Goal: Use online tool/utility: Utilize a website feature to perform a specific function

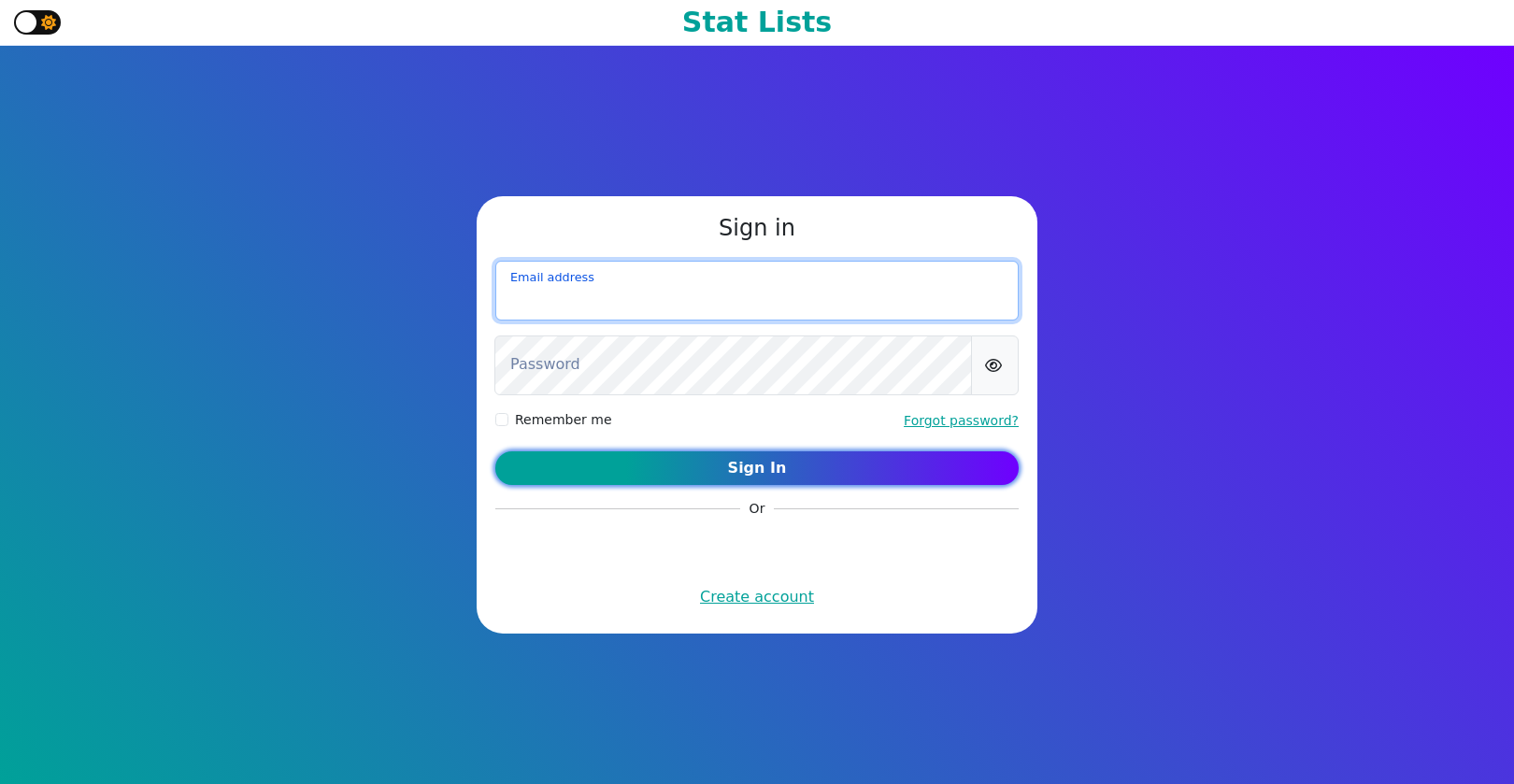
type input "[EMAIL_ADDRESS][DOMAIN_NAME]"
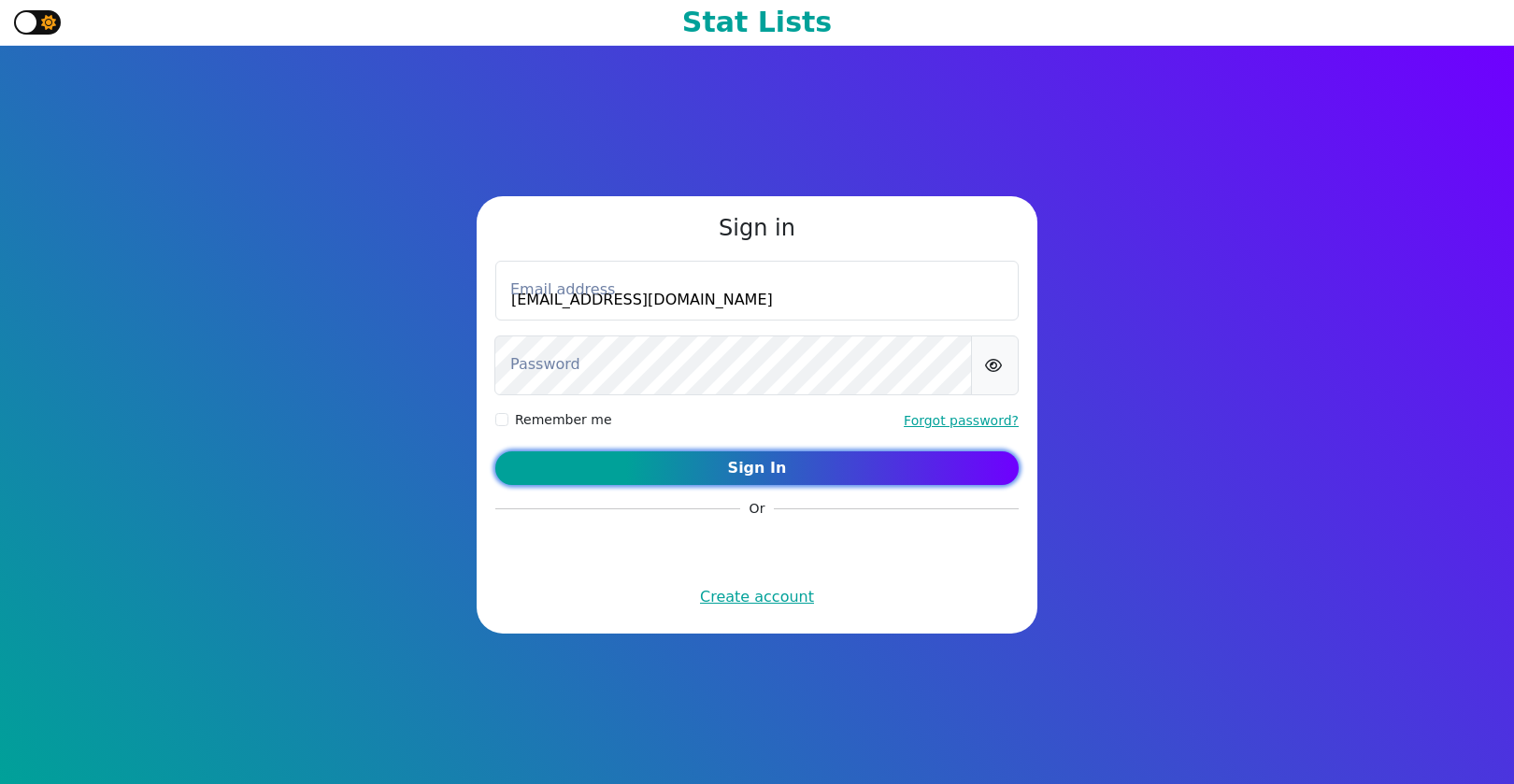
click at [835, 470] on button "Sign In" at bounding box center [756, 467] width 523 height 34
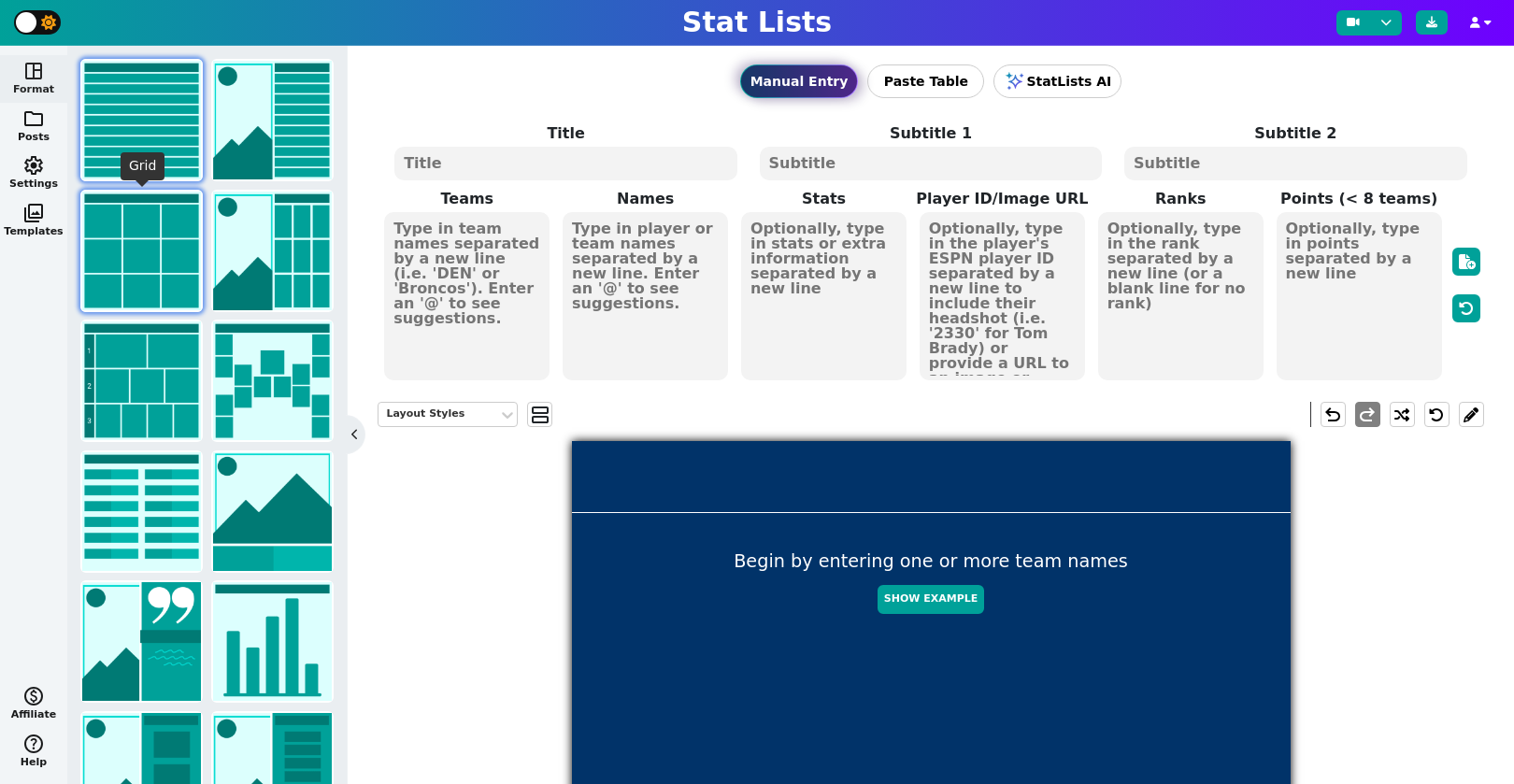
click at [146, 252] on img at bounding box center [141, 251] width 119 height 119
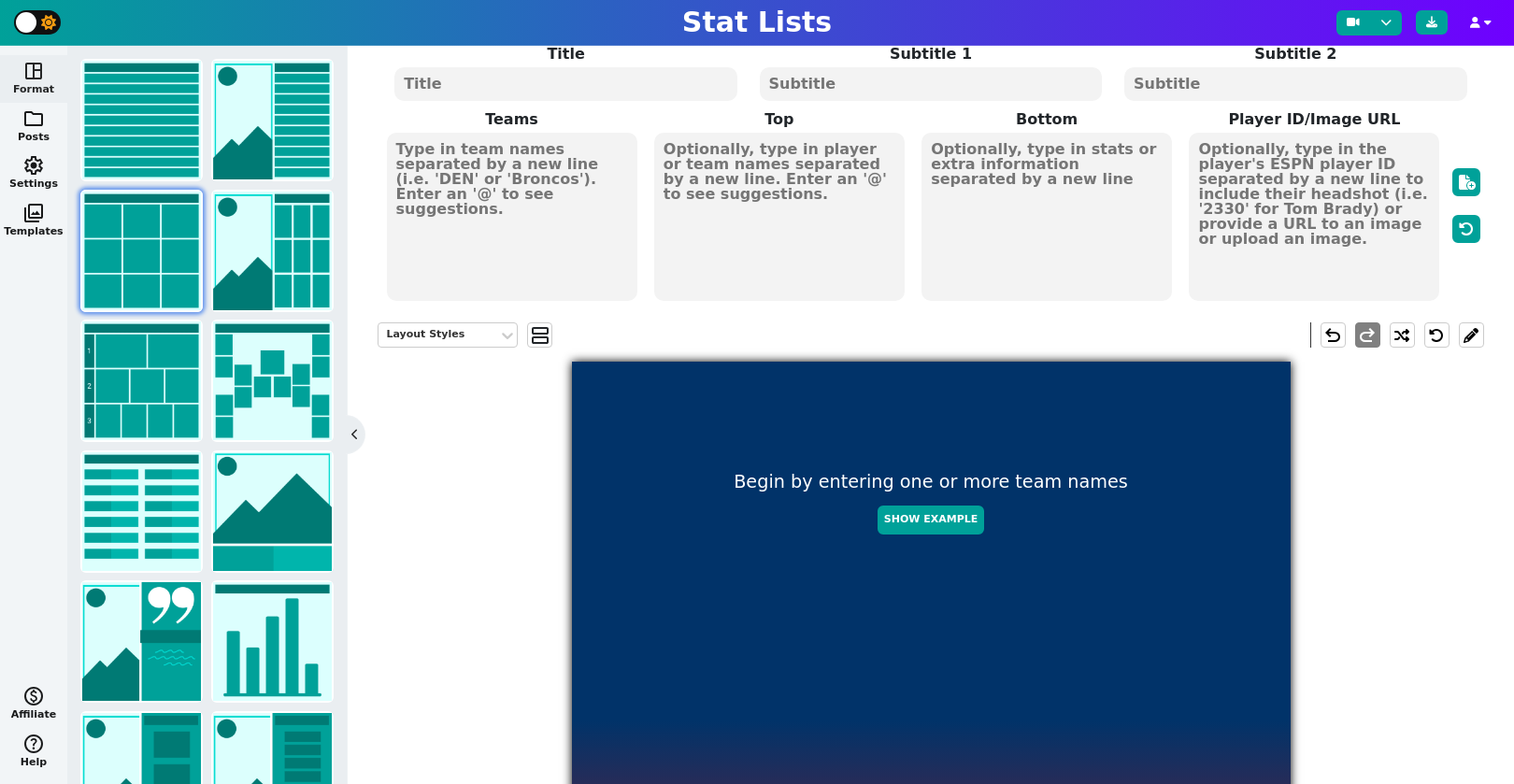
scroll to position [74, 0]
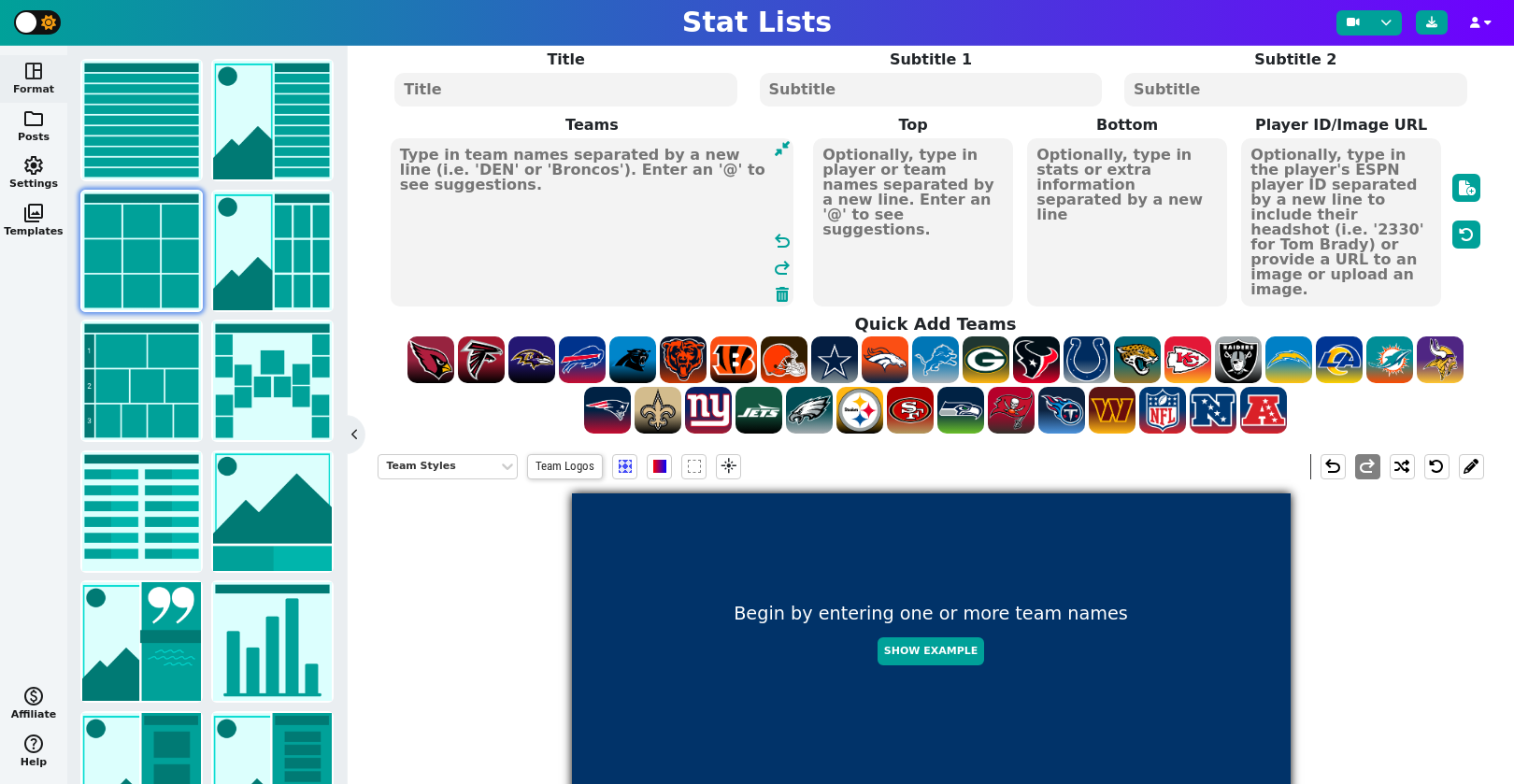
click at [427, 178] on textarea at bounding box center [591, 222] width 402 height 168
click at [643, 375] on span at bounding box center [632, 359] width 47 height 47
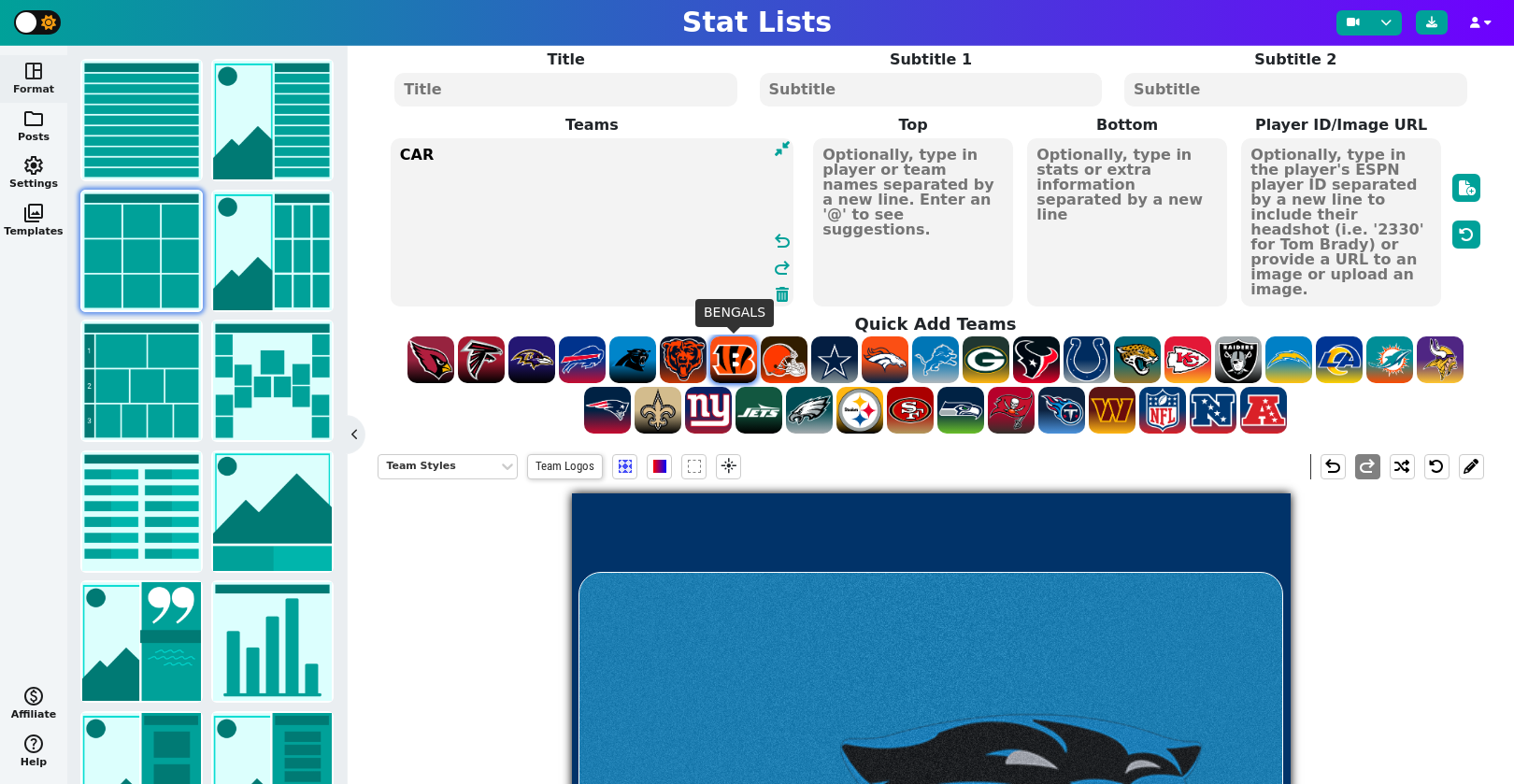
click at [738, 361] on span at bounding box center [734, 359] width 47 height 47
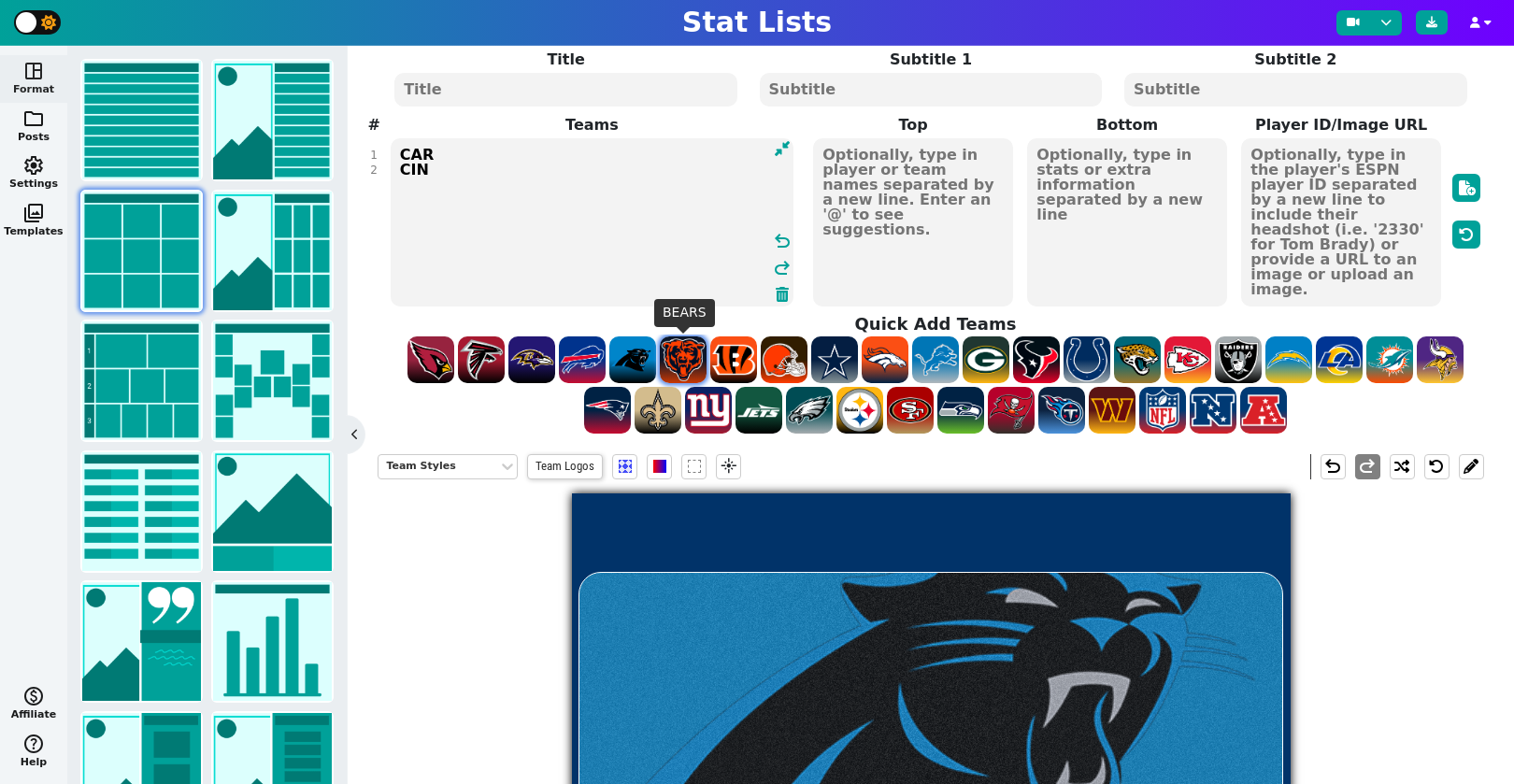
click at [687, 361] on span at bounding box center [683, 359] width 47 height 47
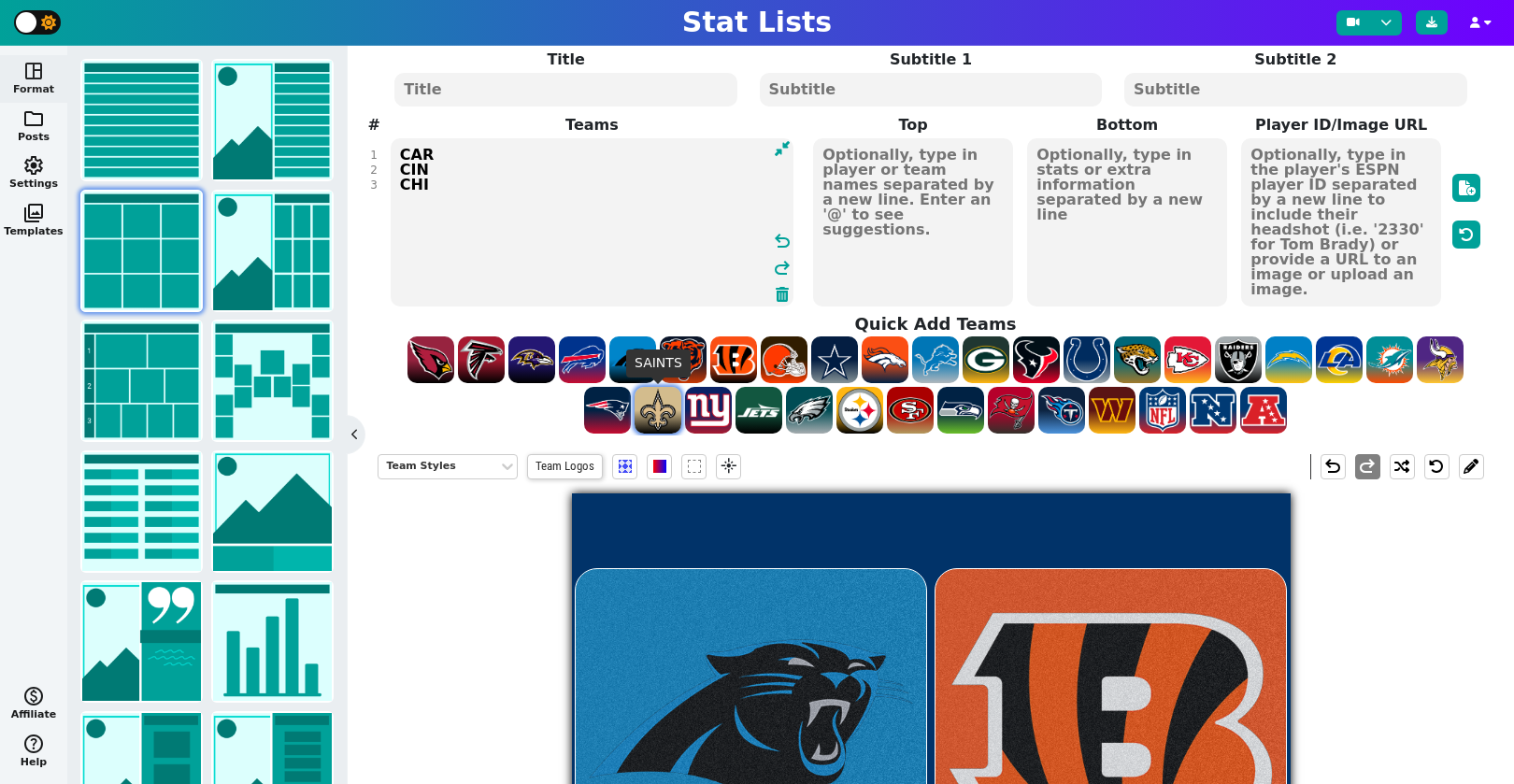
click at [662, 407] on span at bounding box center [658, 410] width 47 height 47
click at [599, 411] on span at bounding box center [608, 410] width 47 height 47
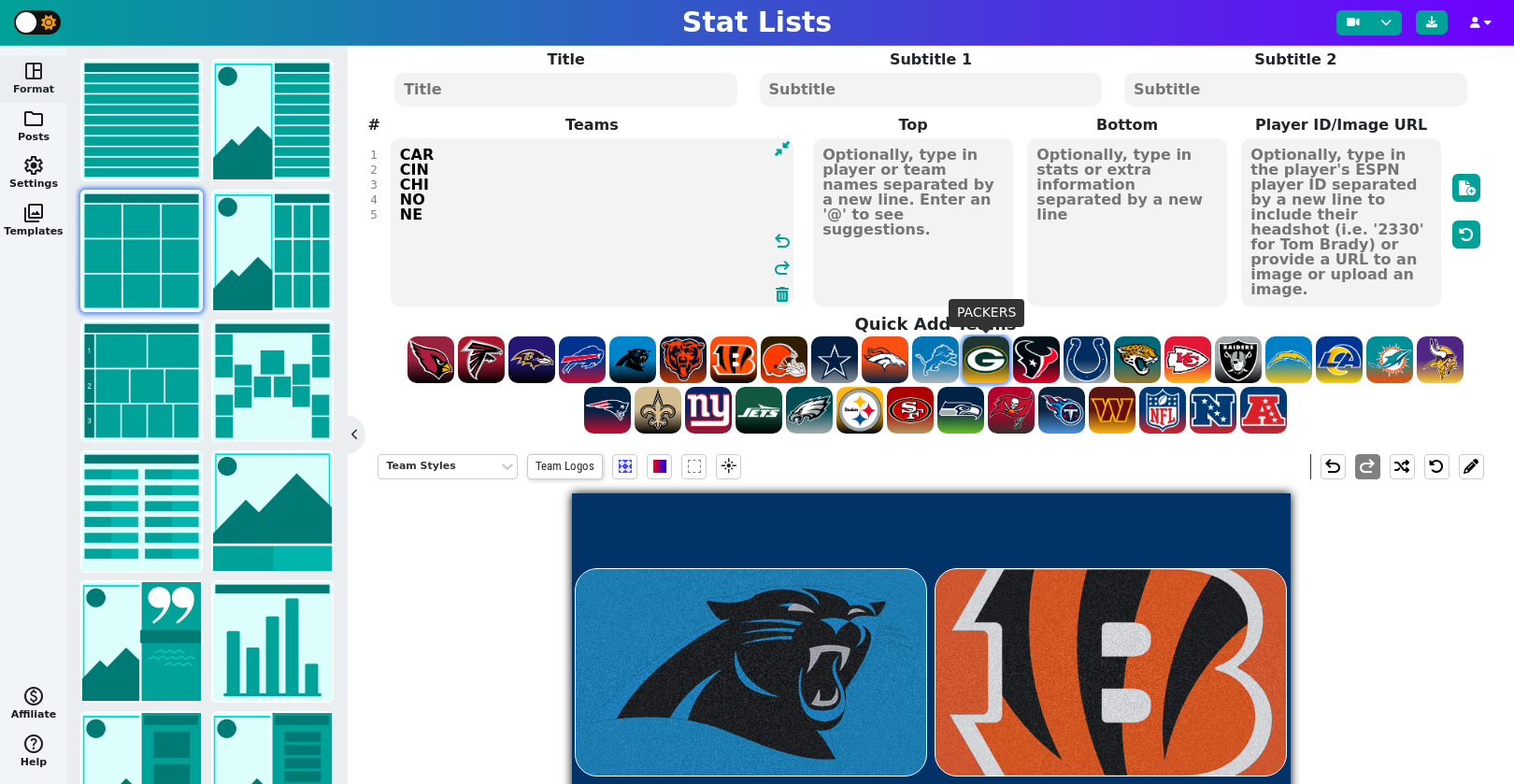
click at [985, 352] on span at bounding box center [986, 359] width 47 height 47
click at [1115, 356] on span at bounding box center [1137, 359] width 47 height 47
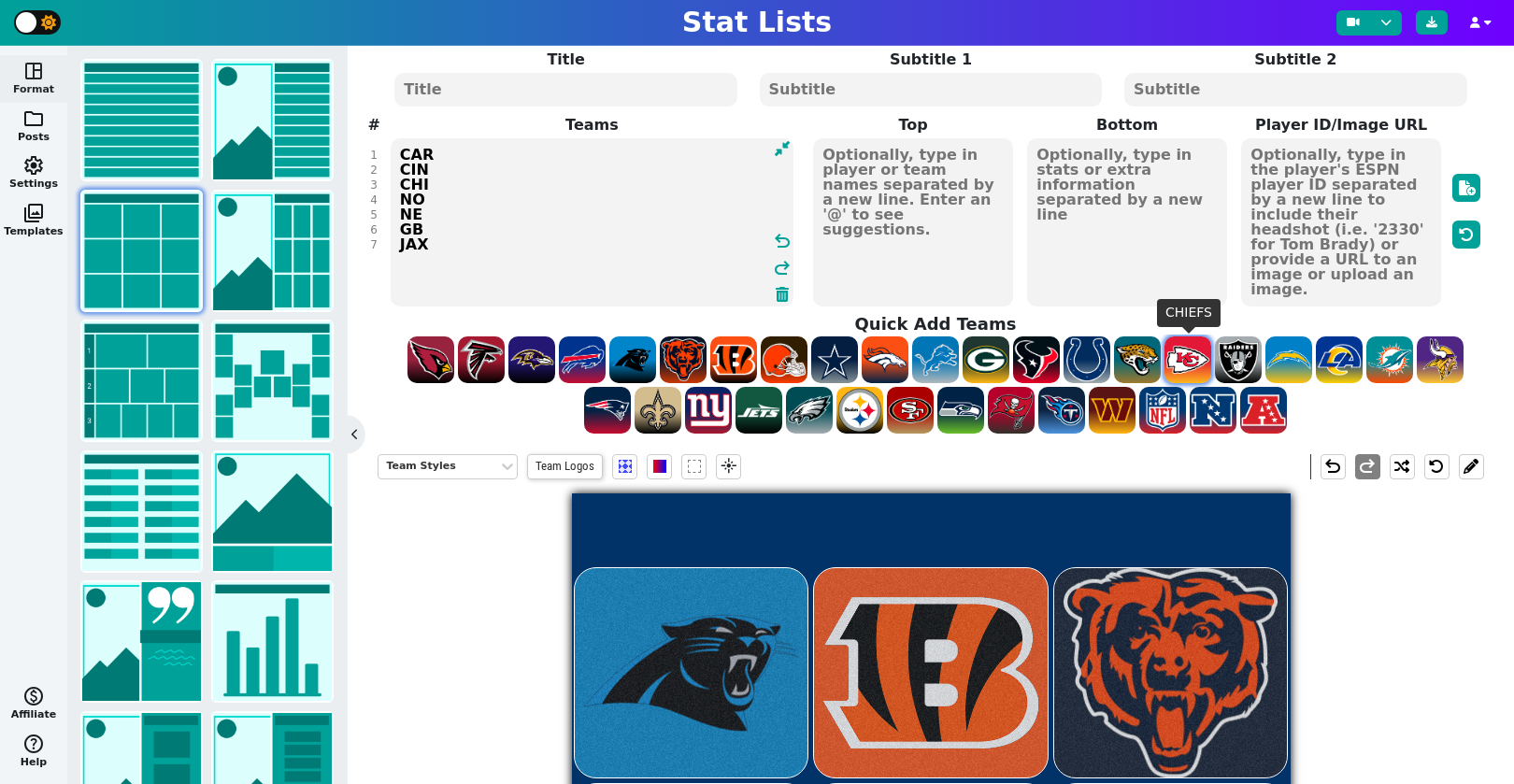
click at [1203, 354] on span at bounding box center [1188, 359] width 47 height 47
click at [1282, 352] on span at bounding box center [1289, 359] width 47 height 47
click at [967, 416] on span at bounding box center [961, 410] width 47 height 47
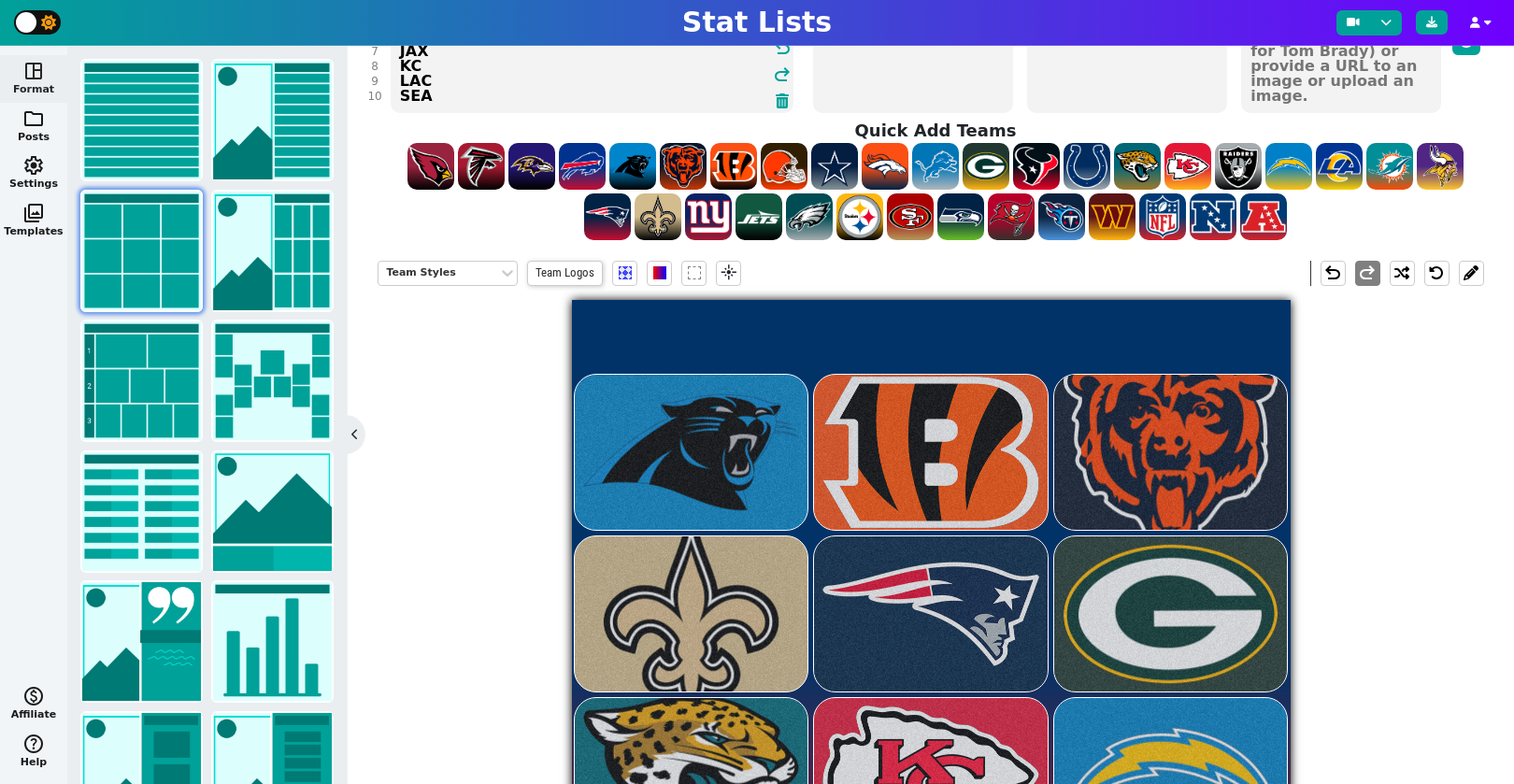
scroll to position [199, 0]
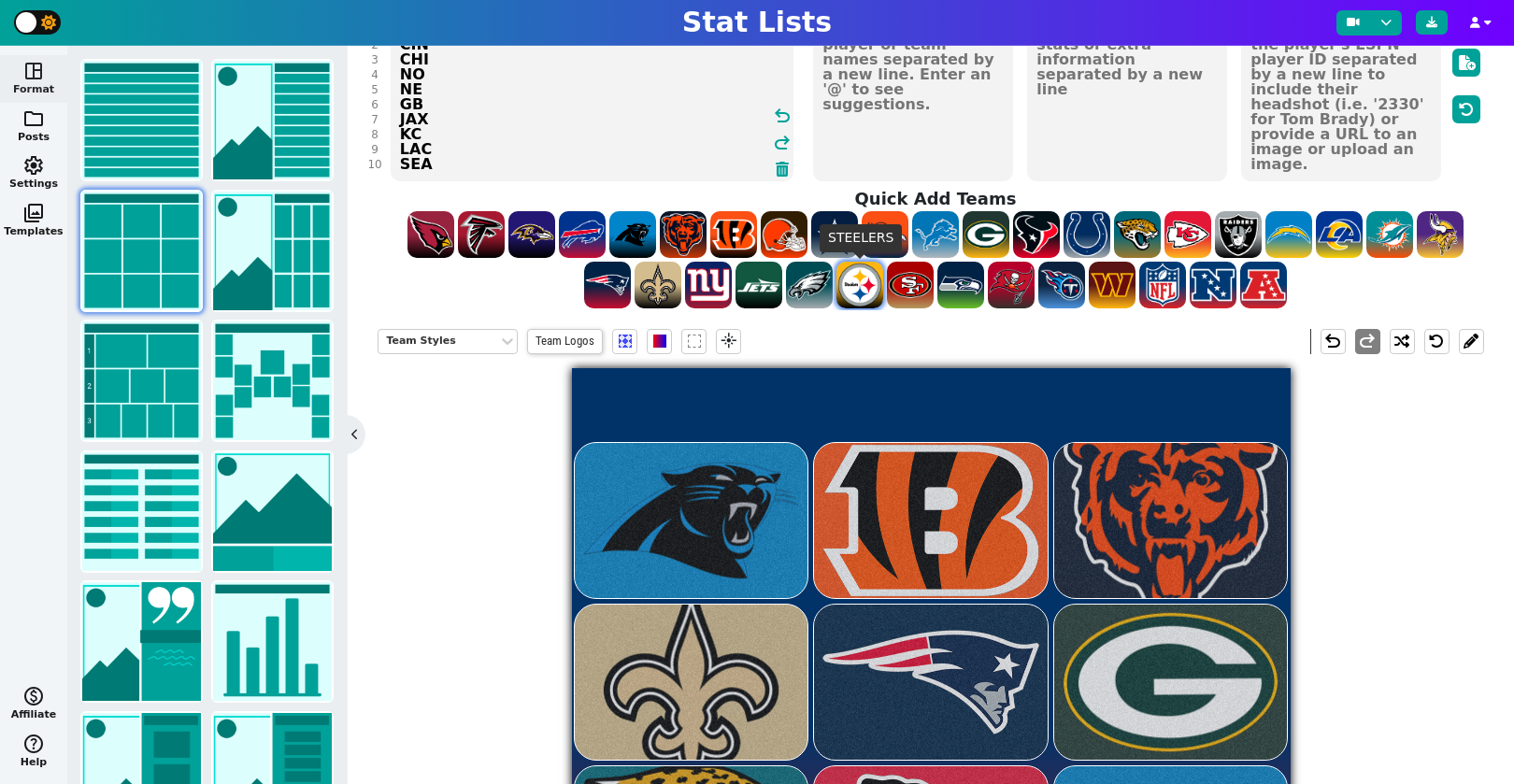
click at [861, 296] on span at bounding box center [859, 285] width 47 height 47
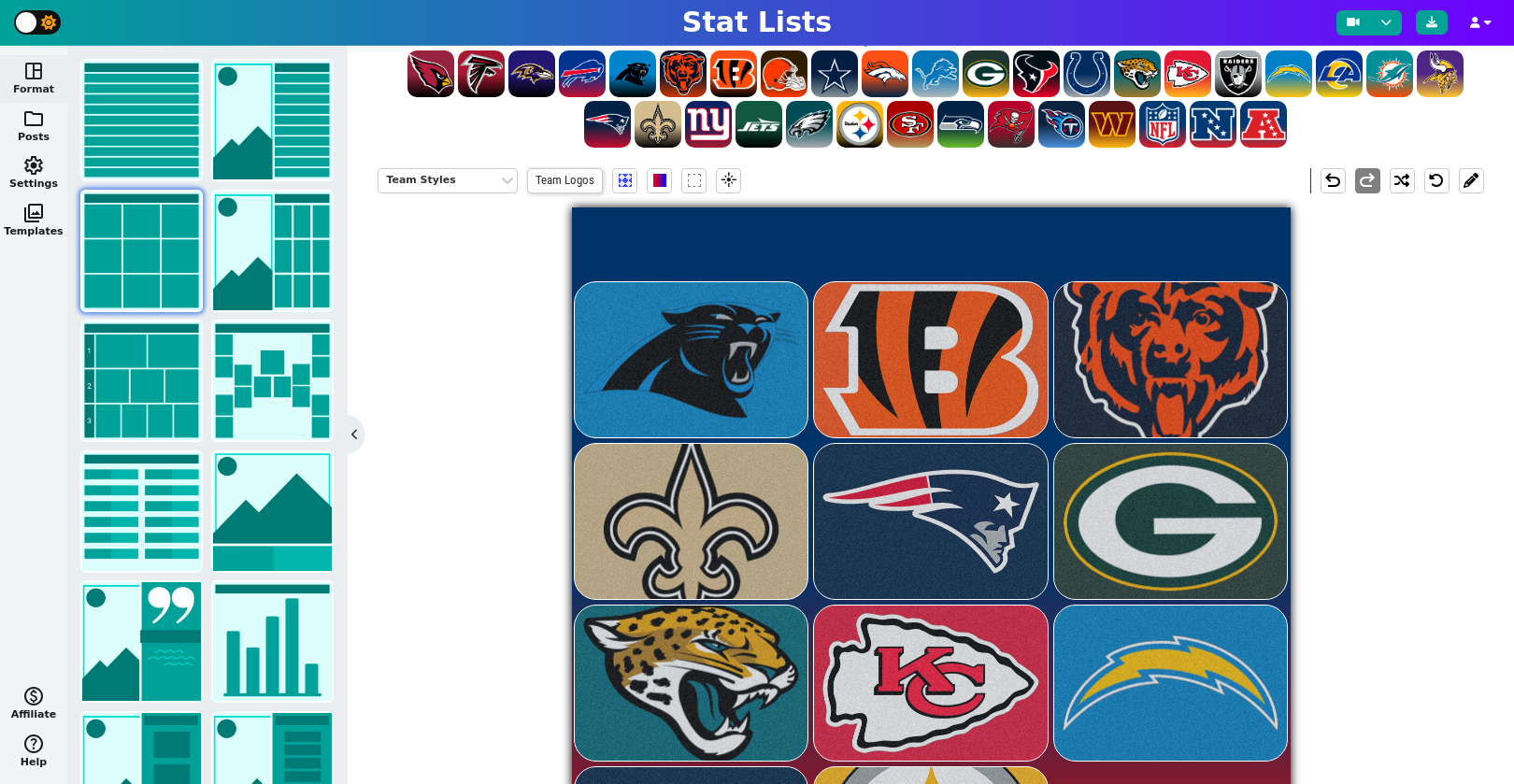
scroll to position [265, 0]
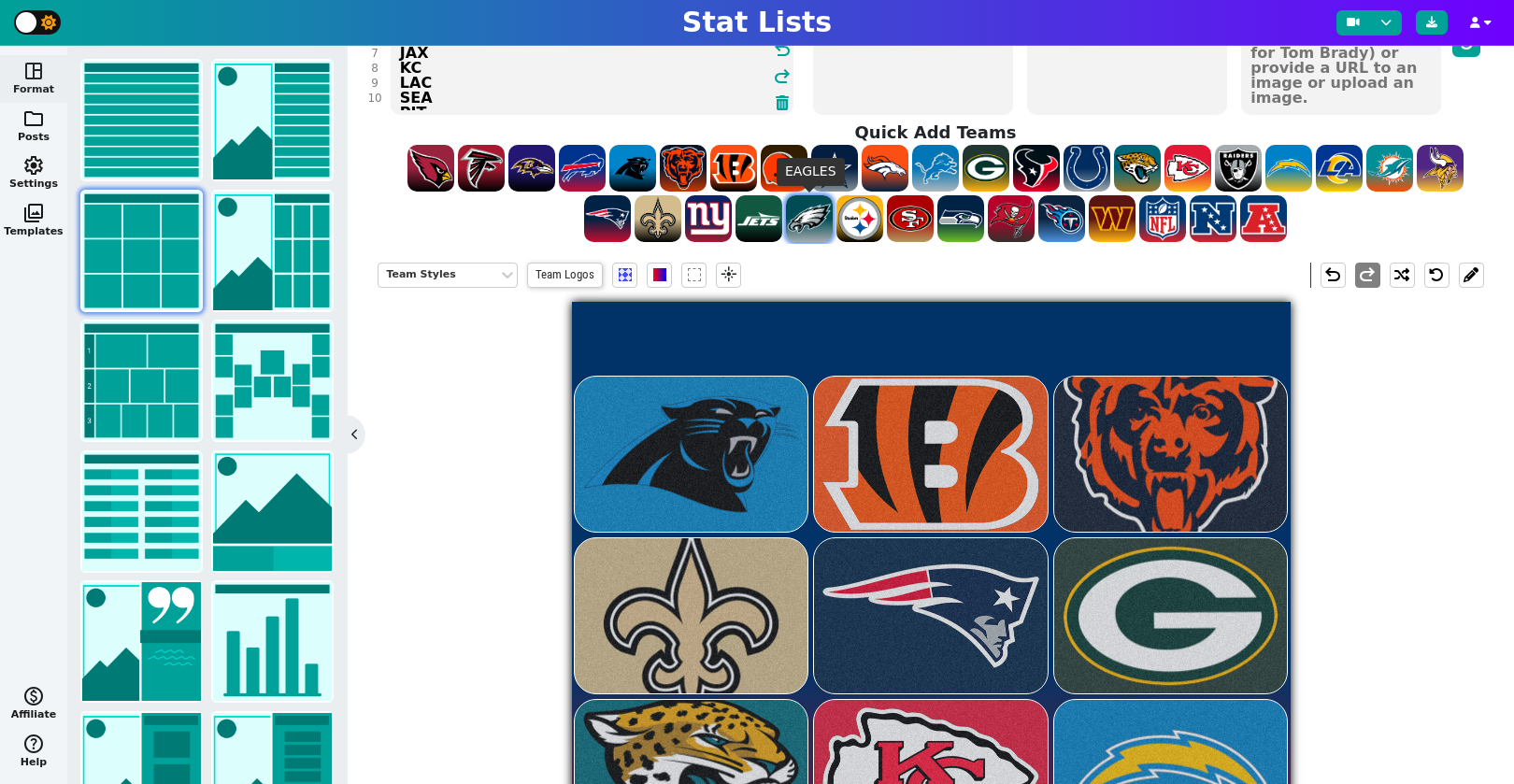
click at [814, 229] on span at bounding box center [810, 218] width 47 height 47
type textarea "CAR CIN CHI NO NE GB JAX KC LAC SEA PIT PHI"
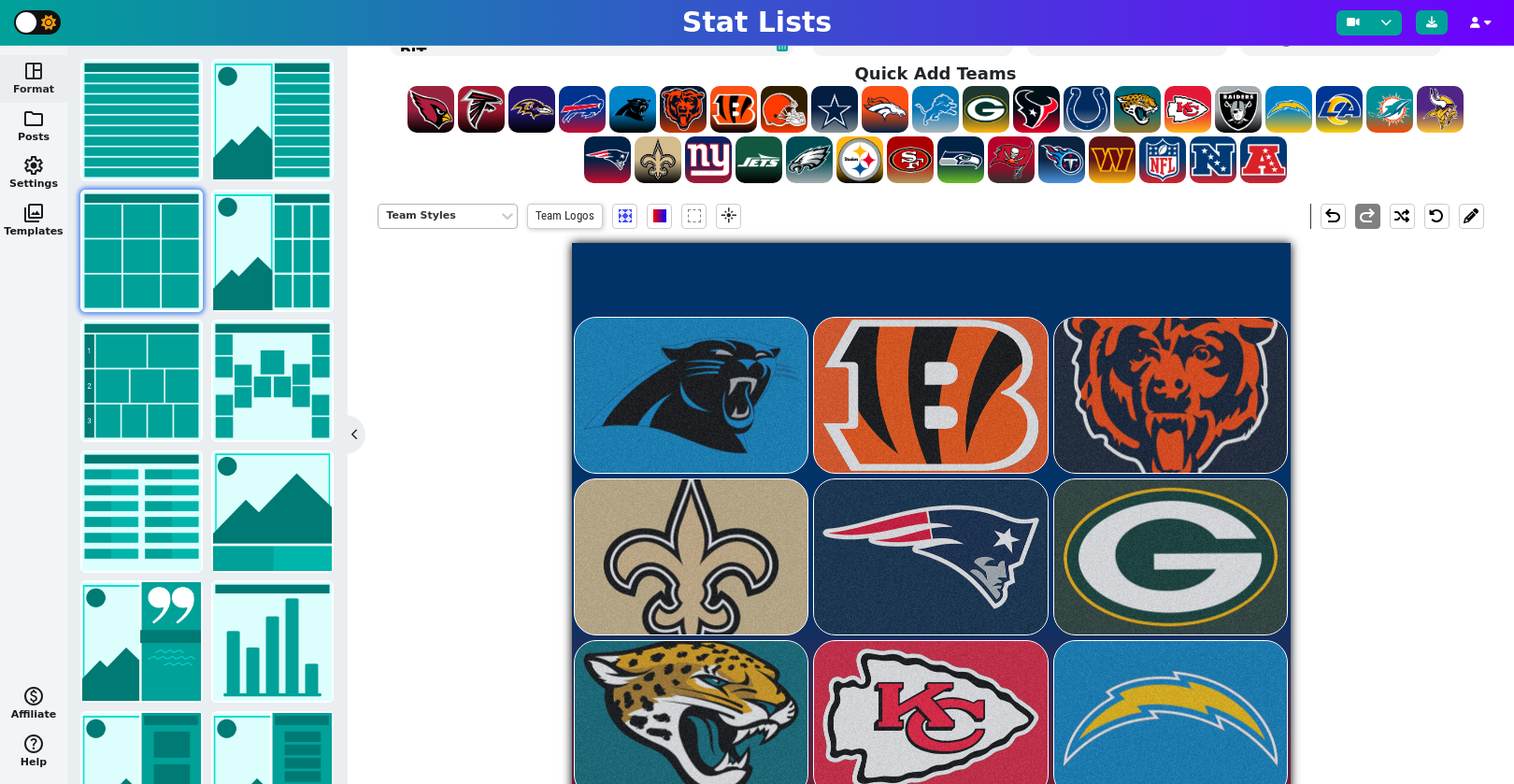
scroll to position [326, 0]
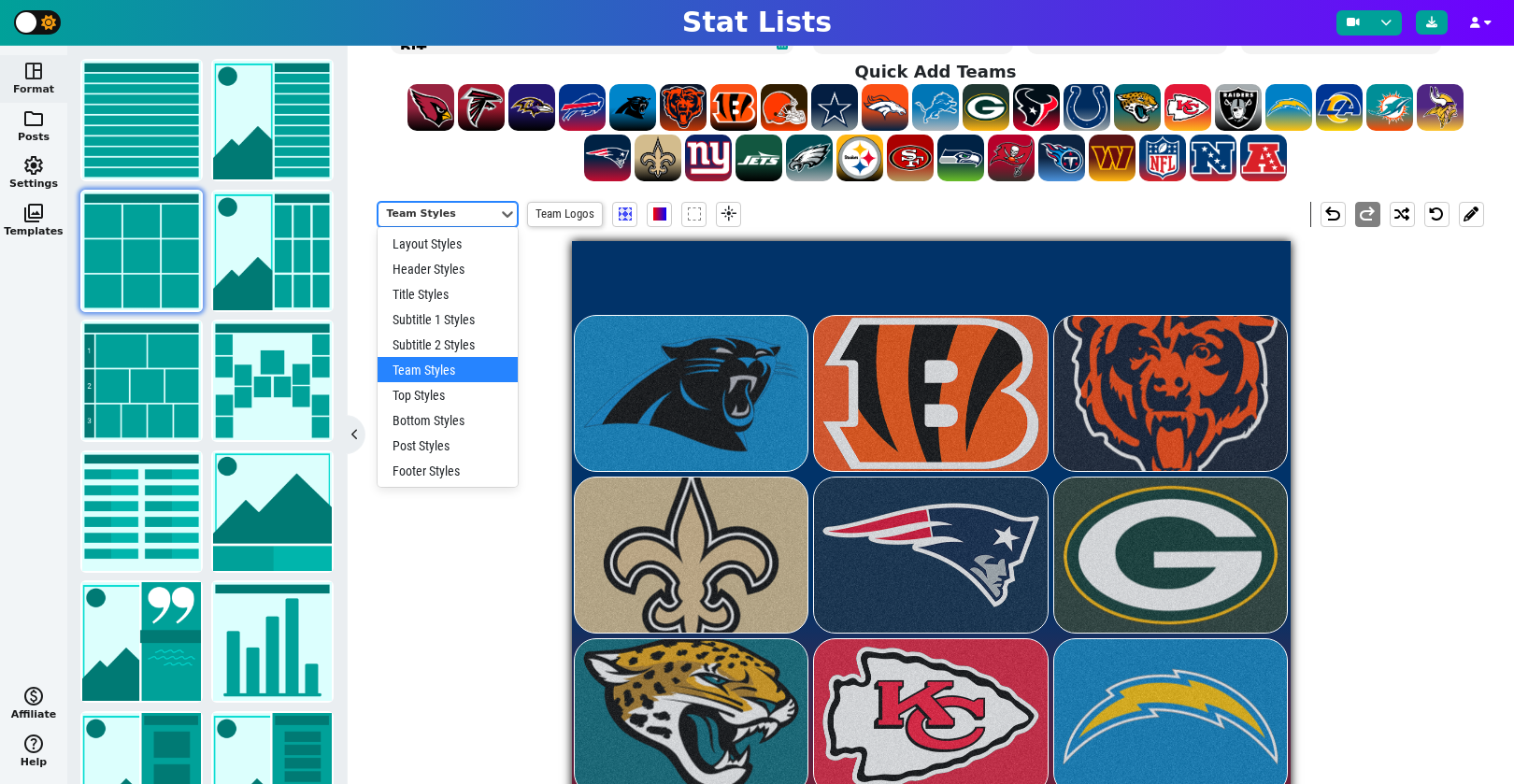
click at [472, 217] on div "Team Styles" at bounding box center [437, 214] width 104 height 16
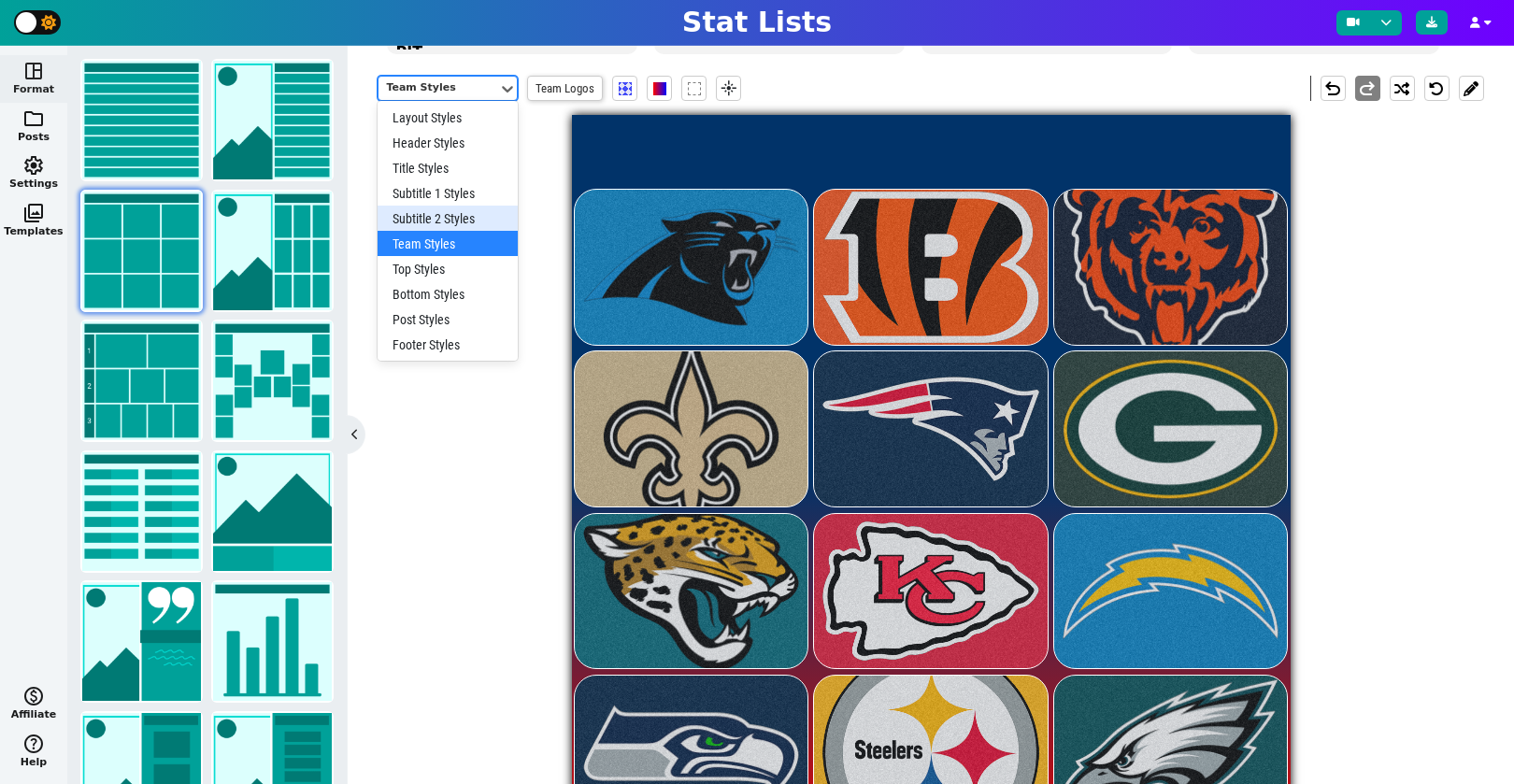
scroll to position [291, 0]
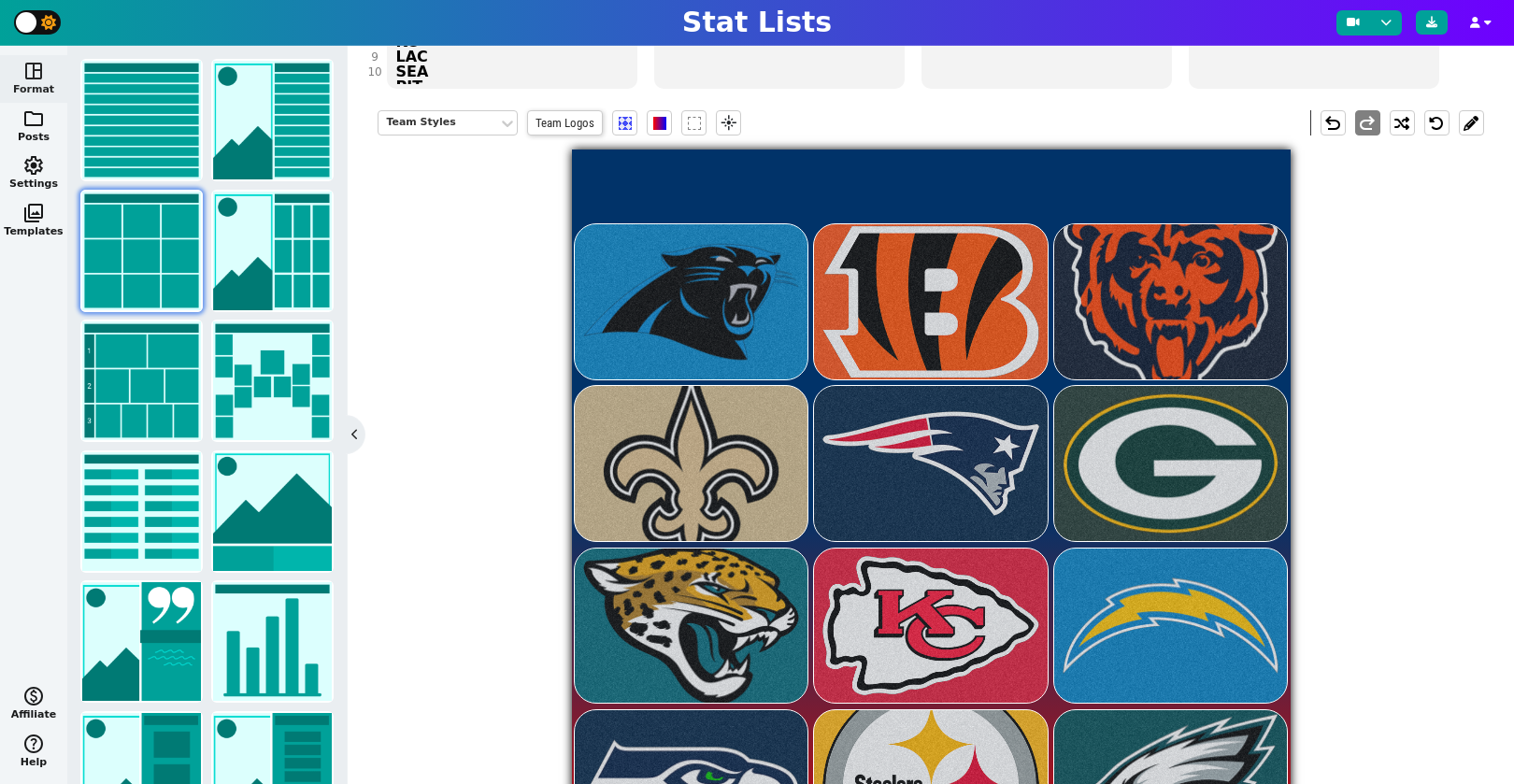
click at [544, 290] on div "Team Styles Team Logos flare undo redo" at bounding box center [930, 482] width 1106 height 771
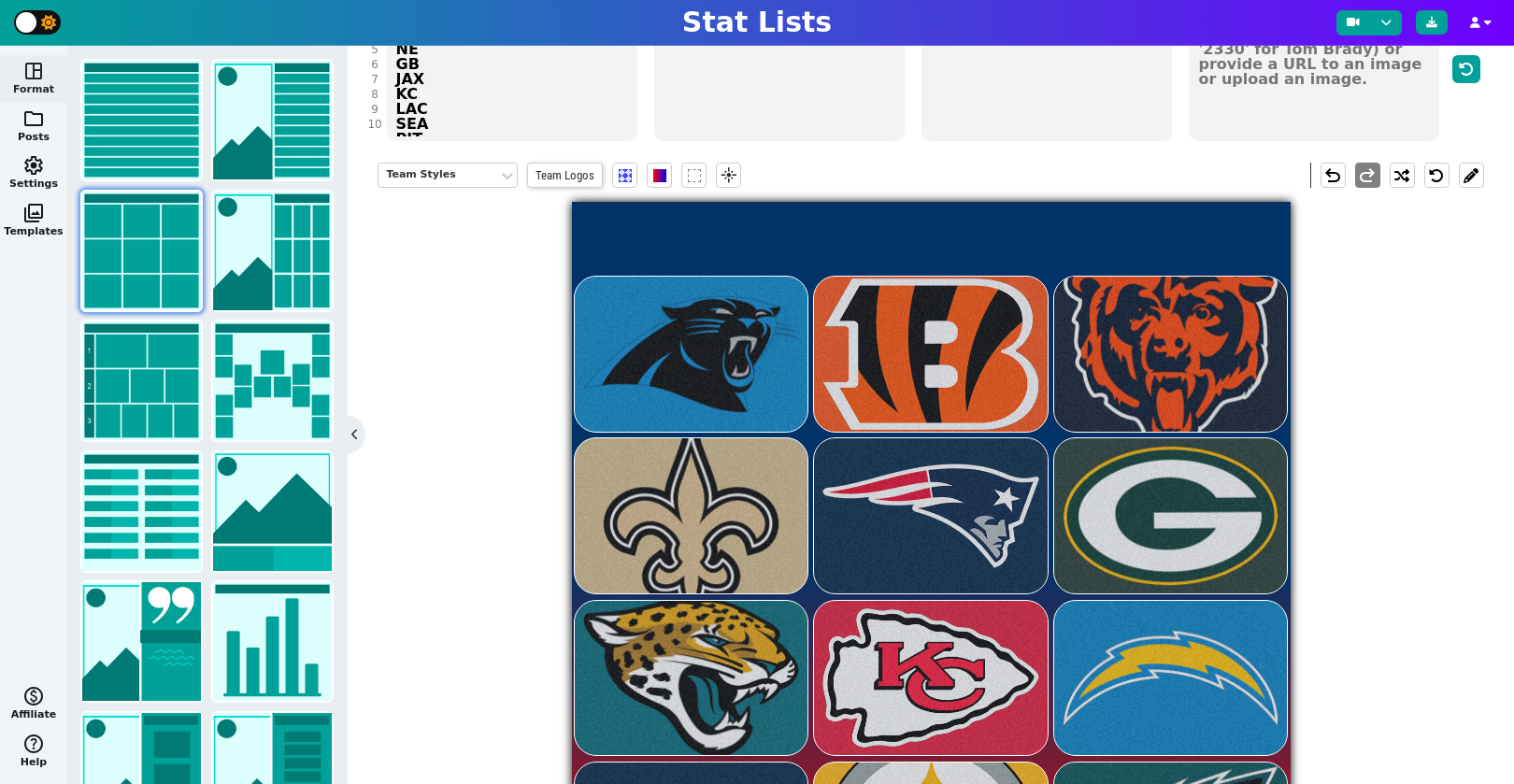
scroll to position [217, 0]
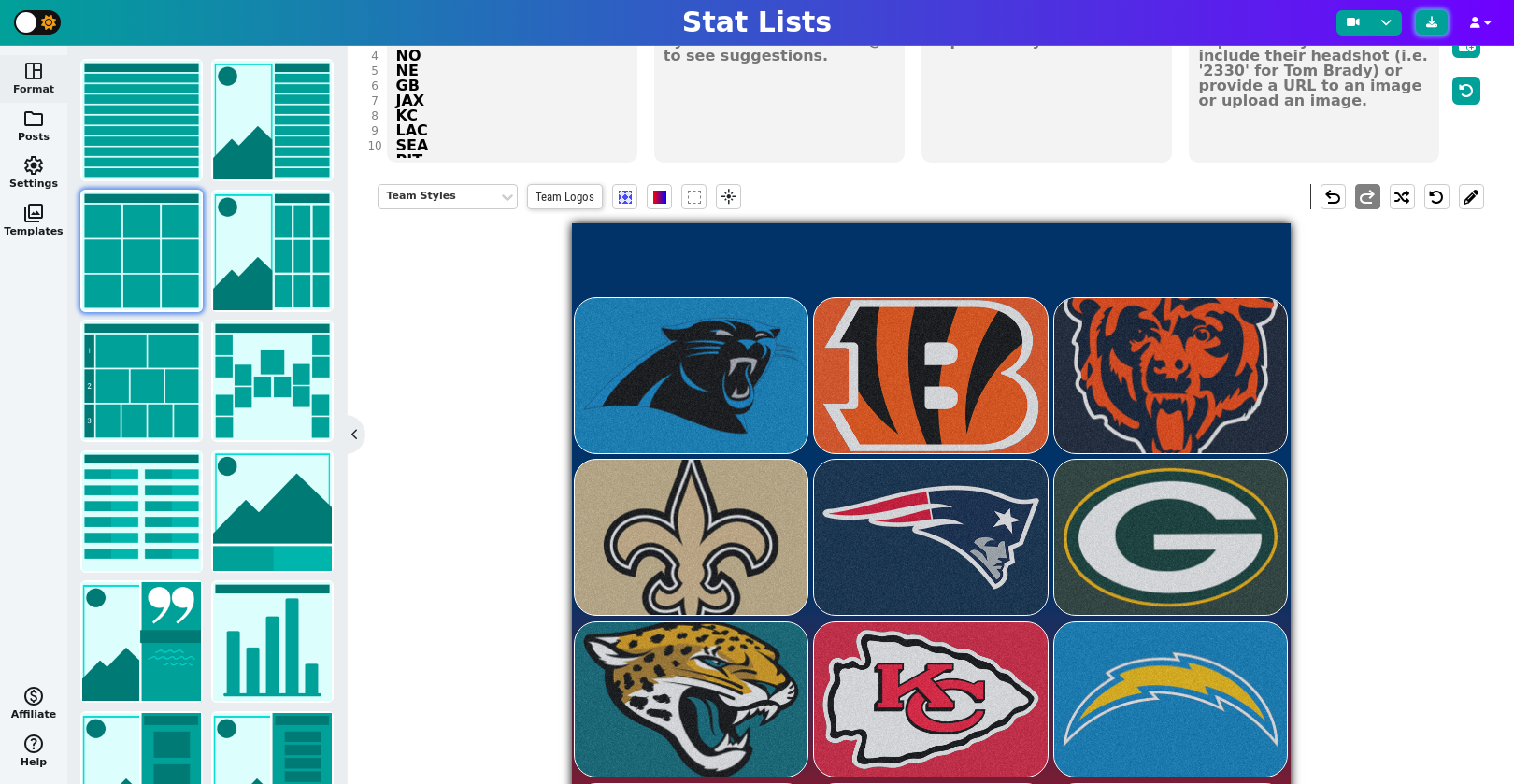
click at [1436, 26] on icon at bounding box center [1432, 22] width 12 height 12
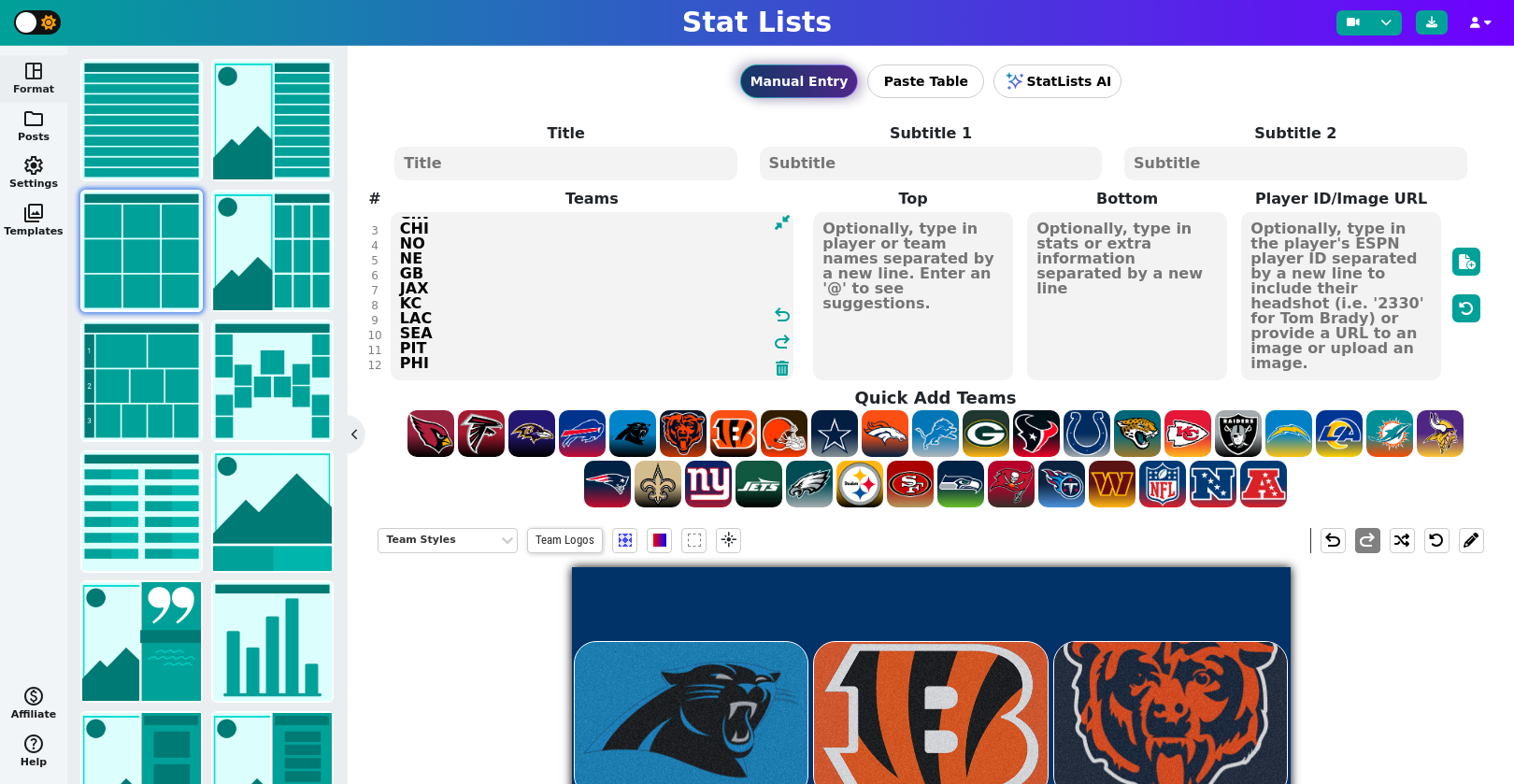
scroll to position [0, 0]
drag, startPoint x: 446, startPoint y: 367, endPoint x: 377, endPoint y: 202, distance: 178.8
click at [378, 202] on span "Teams CAR CIN CHI NO NE GB JAX KC LAC SEA PIT PHI undo redo" at bounding box center [591, 285] width 428 height 195
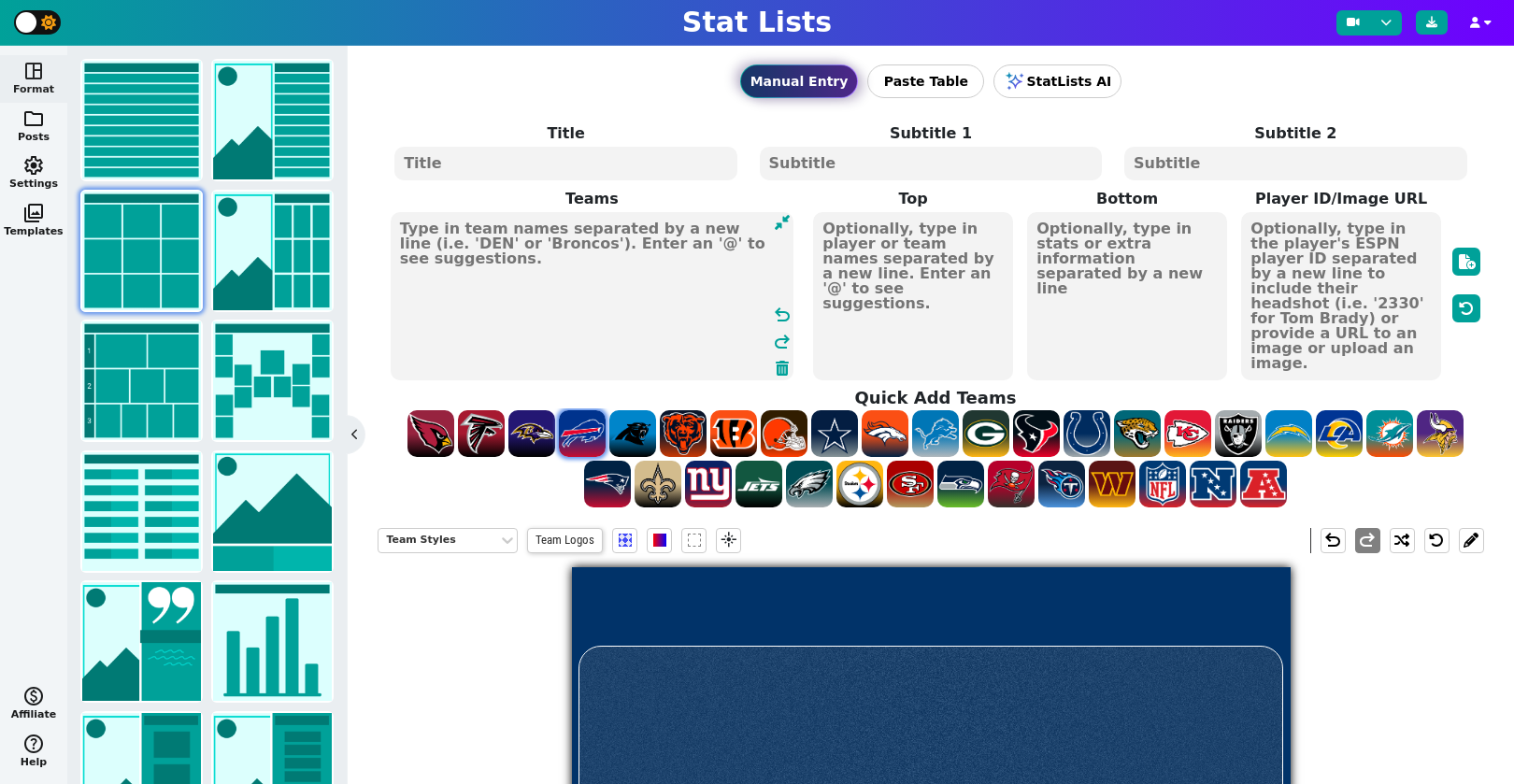
click at [575, 438] on span at bounding box center [583, 433] width 47 height 47
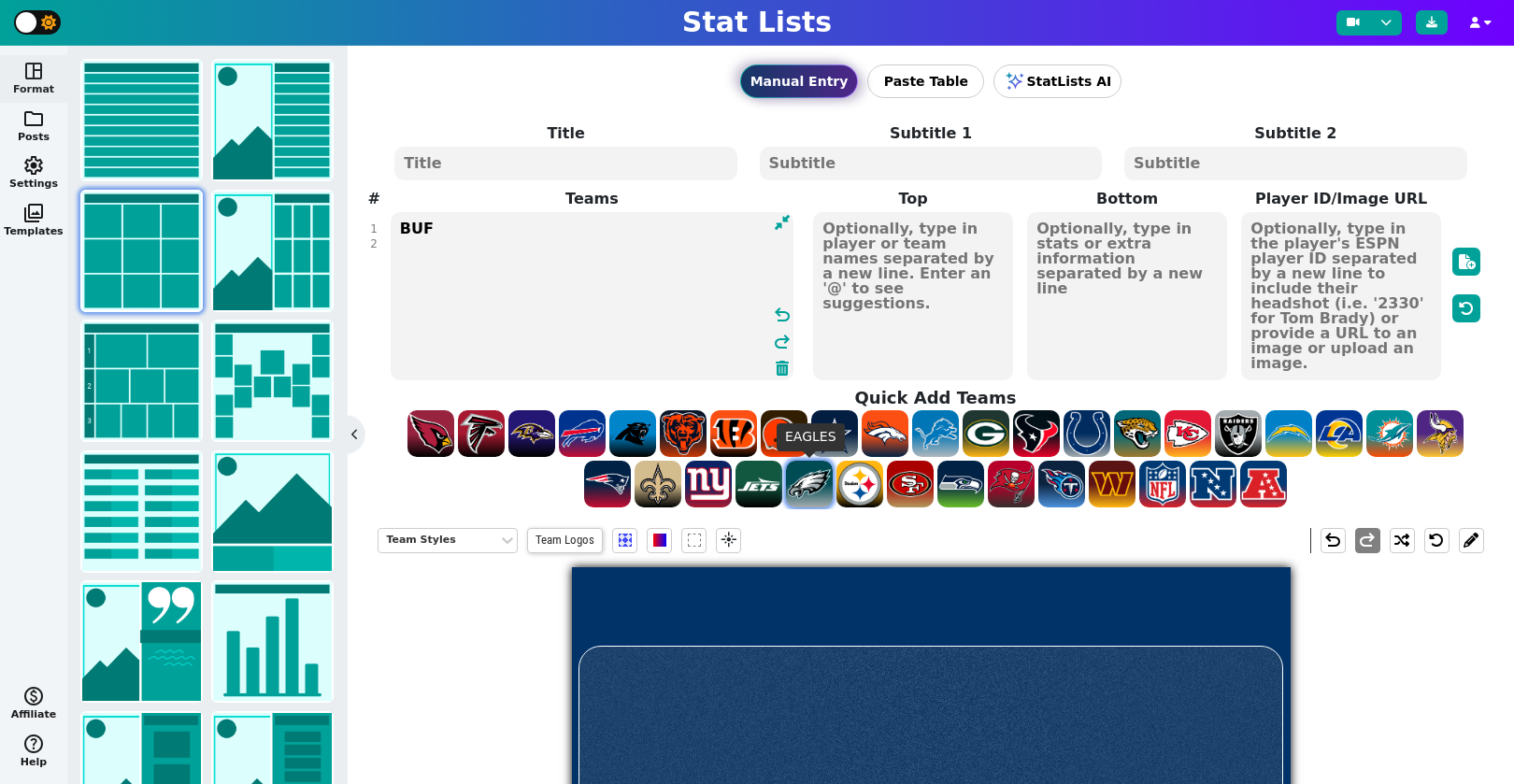
click at [820, 487] on span at bounding box center [810, 484] width 47 height 47
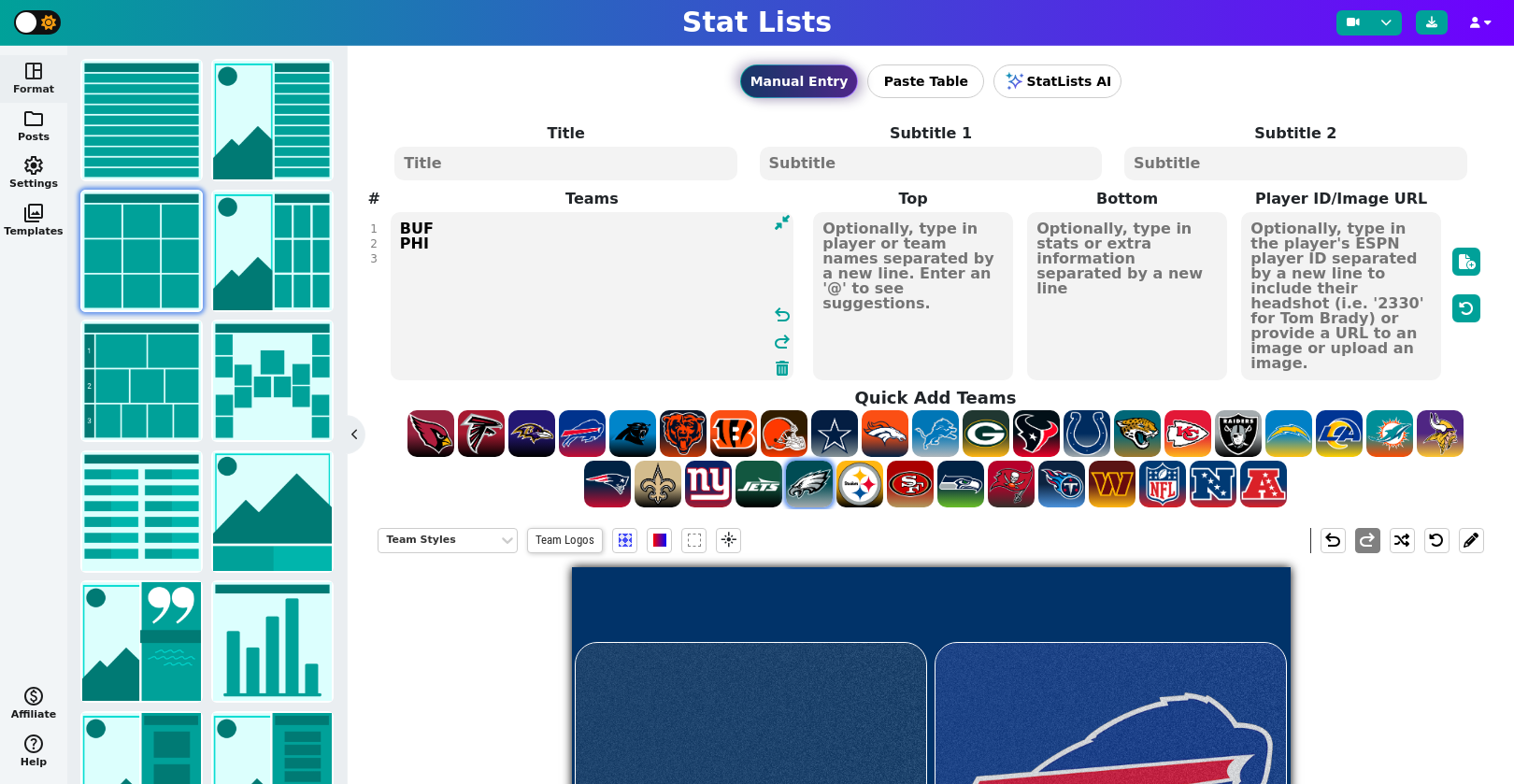
click at [814, 486] on span at bounding box center [810, 484] width 47 height 47
drag, startPoint x: 511, startPoint y: 278, endPoint x: 389, endPoint y: 260, distance: 123.3
click at [389, 260] on span "BUF PHI PHI undo redo" at bounding box center [591, 296] width 406 height 171
drag, startPoint x: 1007, startPoint y: 484, endPoint x: 1029, endPoint y: 487, distance: 22.2
click at [1008, 484] on span at bounding box center [1011, 484] width 47 height 47
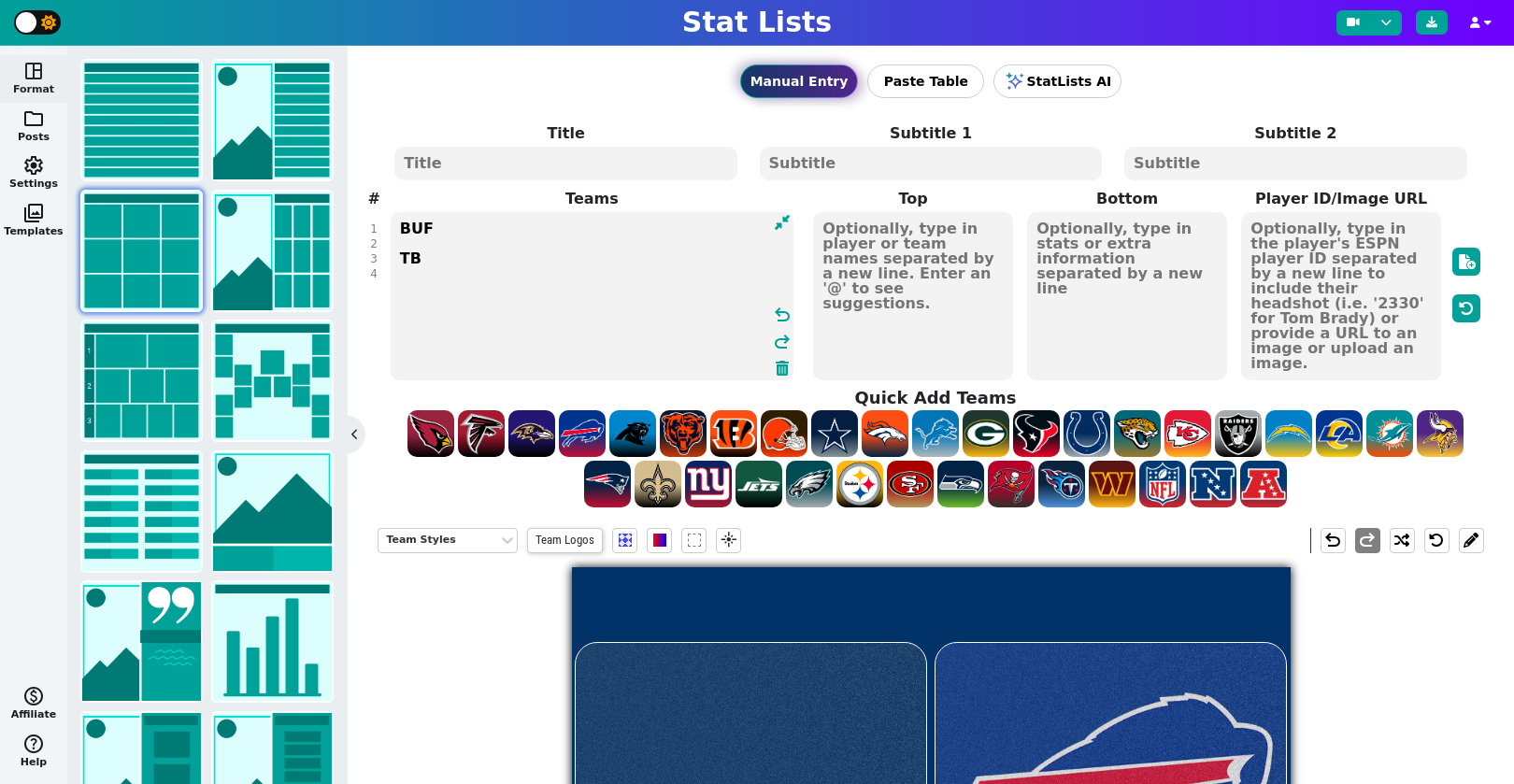
drag, startPoint x: 1061, startPoint y: 486, endPoint x: 1086, endPoint y: 486, distance: 25.0
click at [1062, 486] on span at bounding box center [1062, 484] width 47 height 47
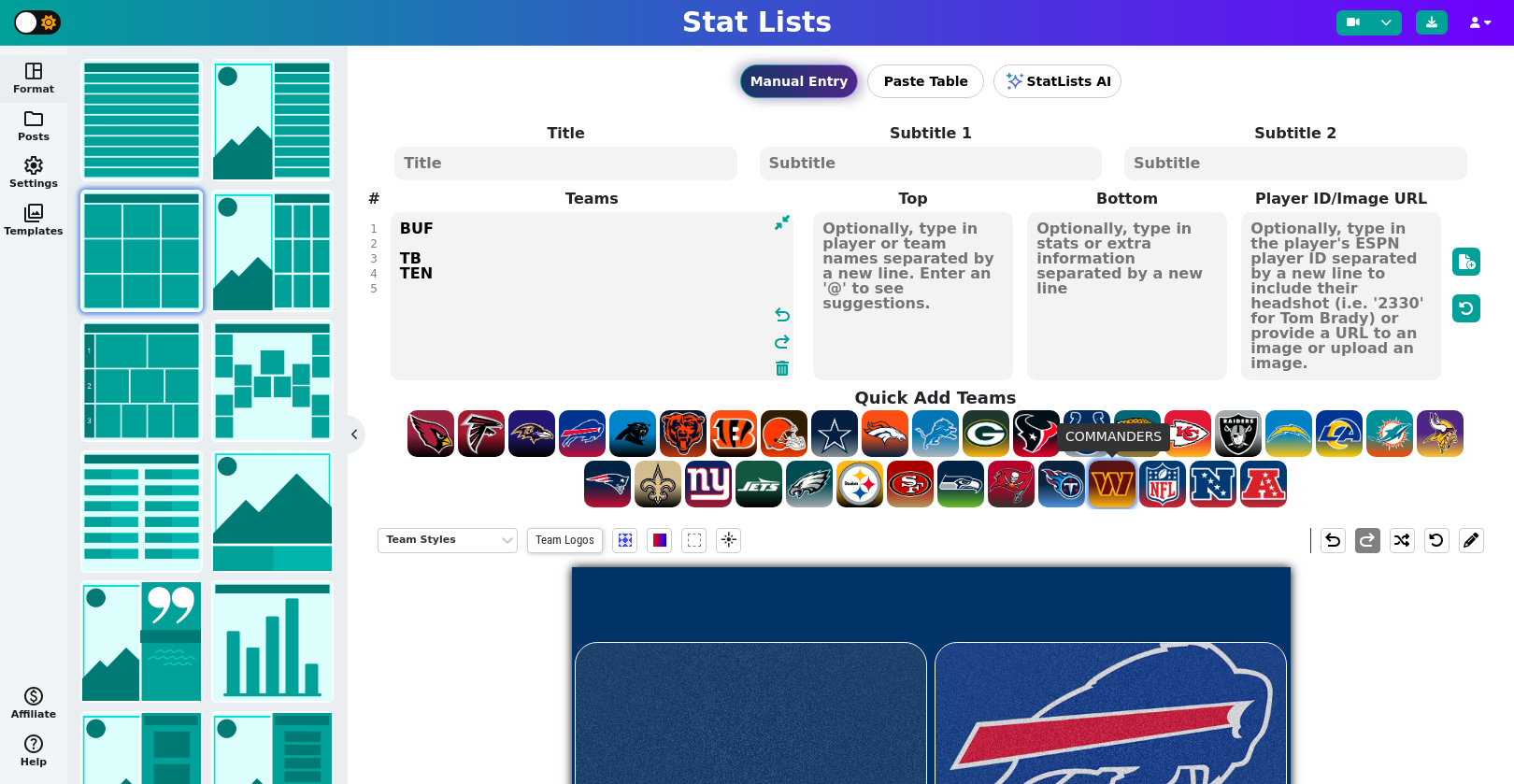
click at [1115, 488] on span at bounding box center [1112, 484] width 47 height 47
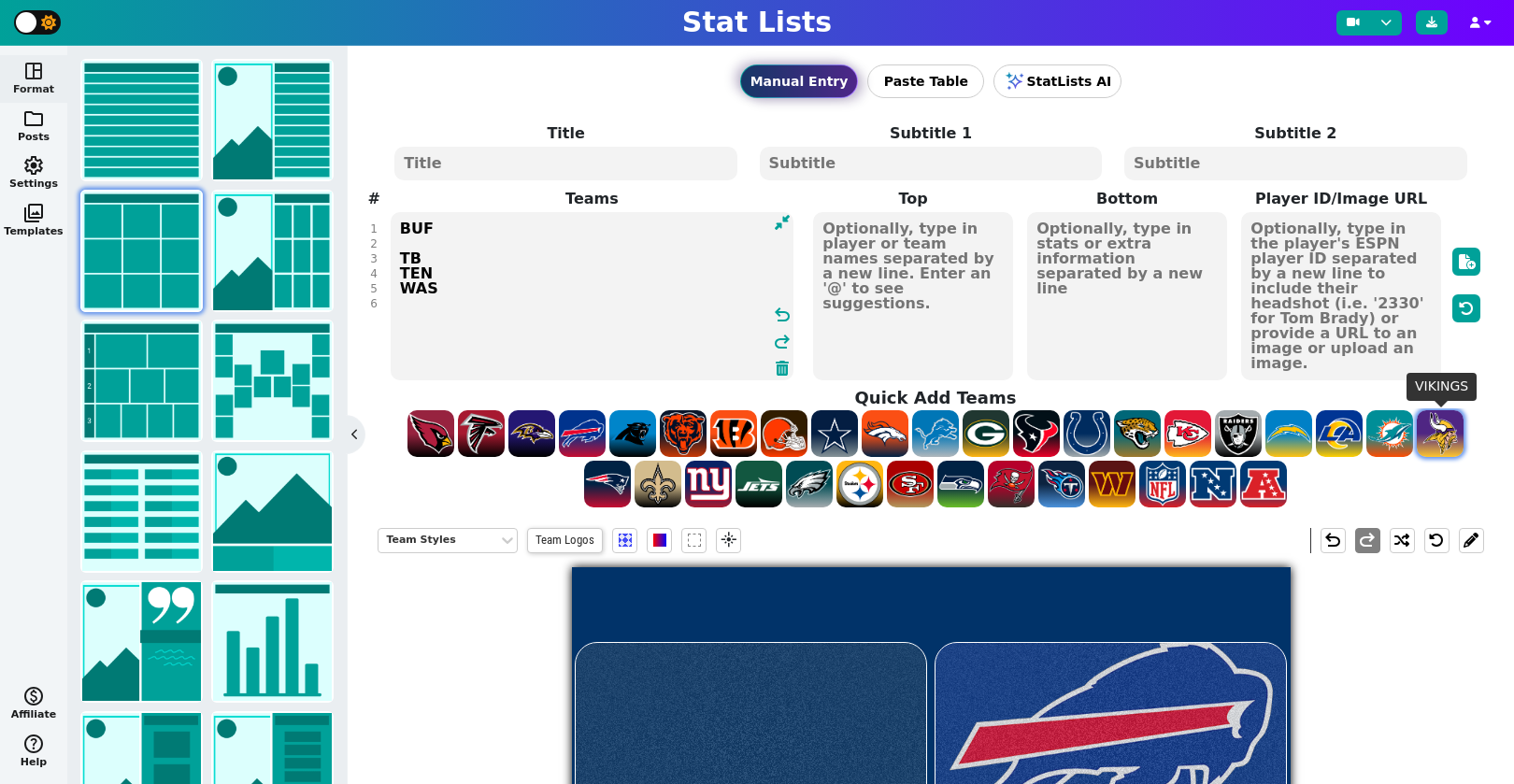
click at [1423, 441] on span at bounding box center [1440, 433] width 47 height 47
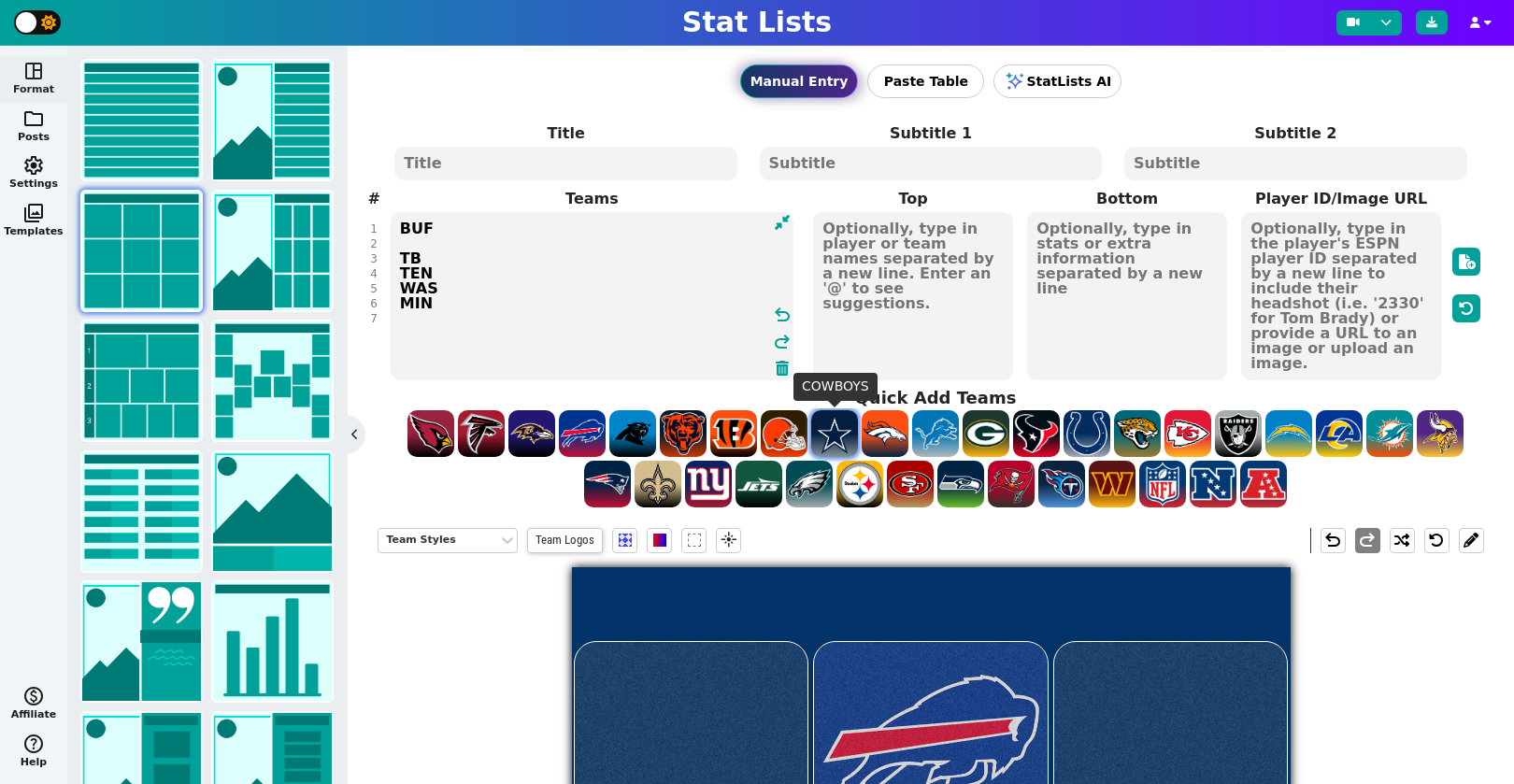
click at [841, 447] on span at bounding box center [835, 433] width 47 height 47
click at [1399, 446] on span at bounding box center [1389, 433] width 47 height 47
click at [427, 264] on textarea "BUF TB TEN WAS MIN DAL MIA" at bounding box center [591, 296] width 402 height 168
type textarea "BUF TB TEN WAS MIN DAL MIA"
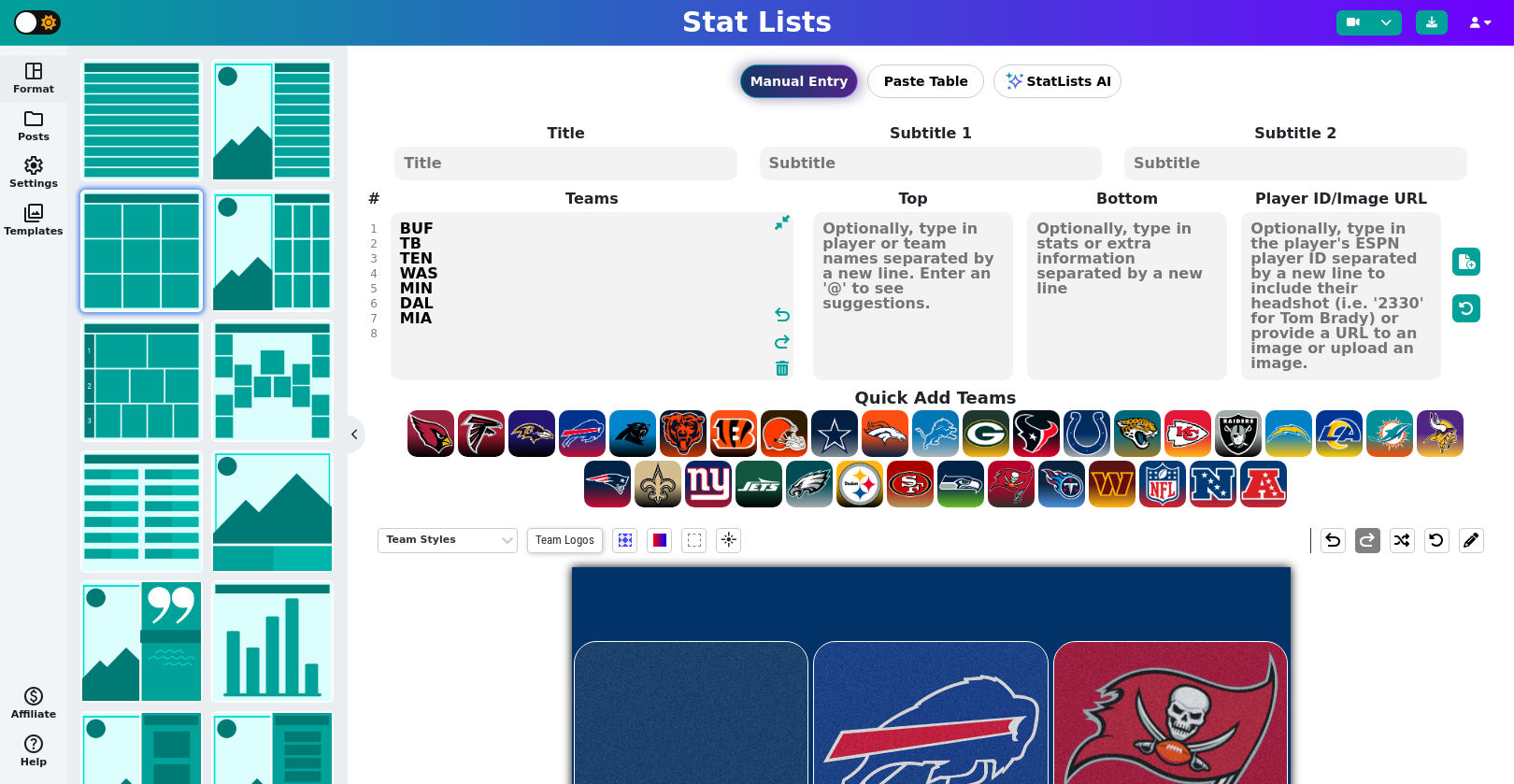
click at [443, 231] on textarea "BUF TB TEN WAS MIN DAL MIA" at bounding box center [591, 296] width 402 height 168
type textarea "BUF TB TEN WAS MIN DAL MIA"
